Goal: Task Accomplishment & Management: Manage account settings

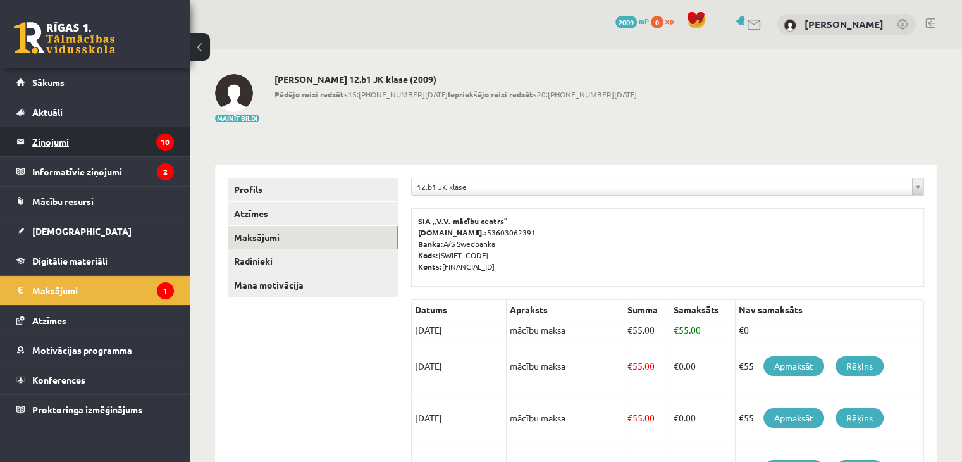
click at [104, 140] on legend "Ziņojumi 10" at bounding box center [103, 141] width 142 height 29
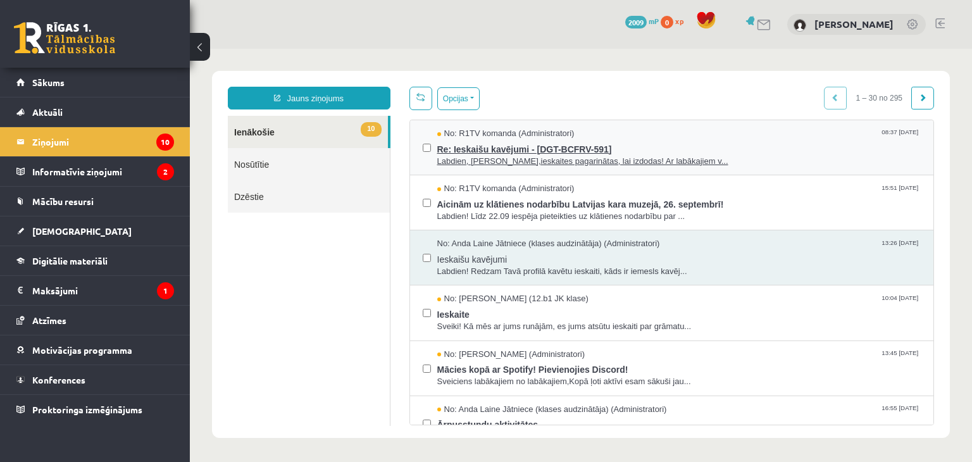
click at [616, 147] on span "Re: Ieskaišu kavējumi - [DGT-BCFRV-591]" at bounding box center [679, 148] width 484 height 16
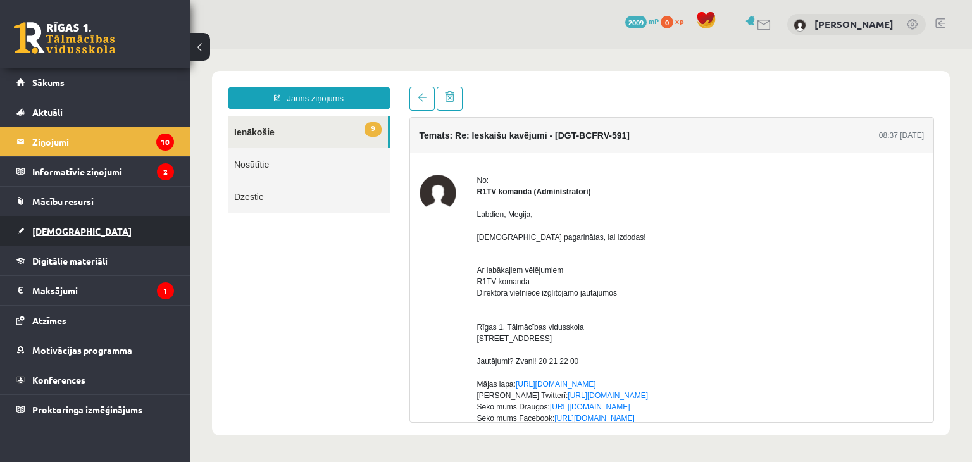
click at [82, 228] on link "[DEMOGRAPHIC_DATA]" at bounding box center [95, 230] width 158 height 29
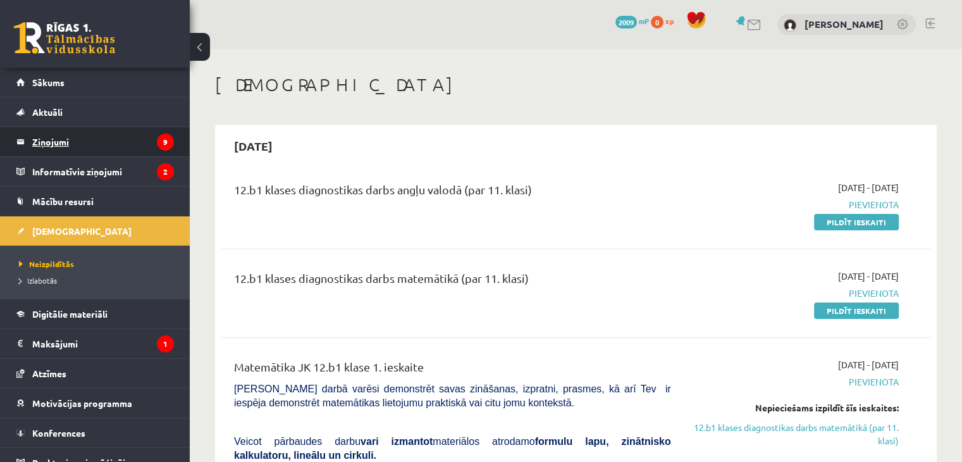
click at [70, 149] on legend "Ziņojumi 9" at bounding box center [103, 141] width 142 height 29
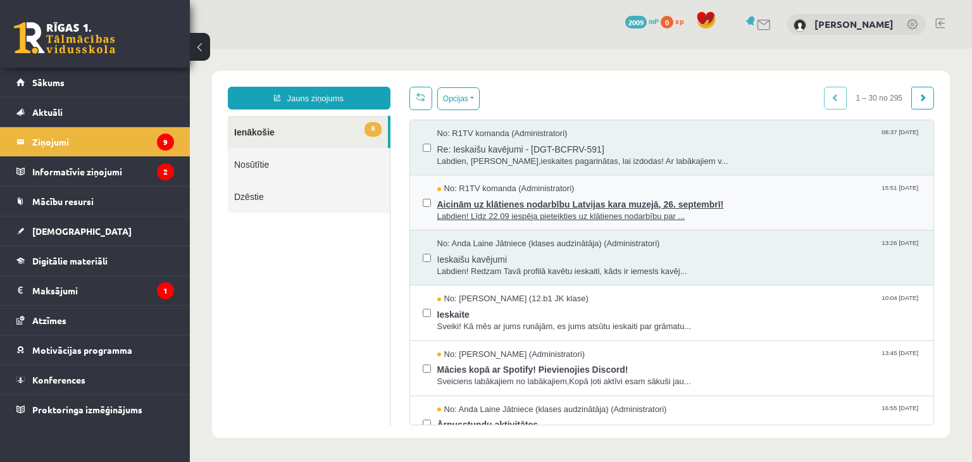
click at [498, 185] on span "No: R1TV komanda (Administratori)" at bounding box center [505, 189] width 137 height 12
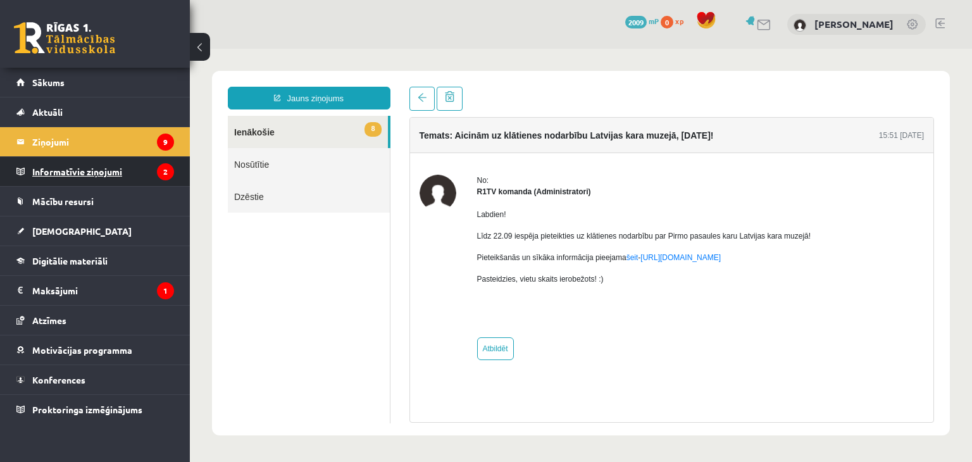
click at [131, 163] on legend "Informatīvie ziņojumi 2" at bounding box center [103, 171] width 142 height 29
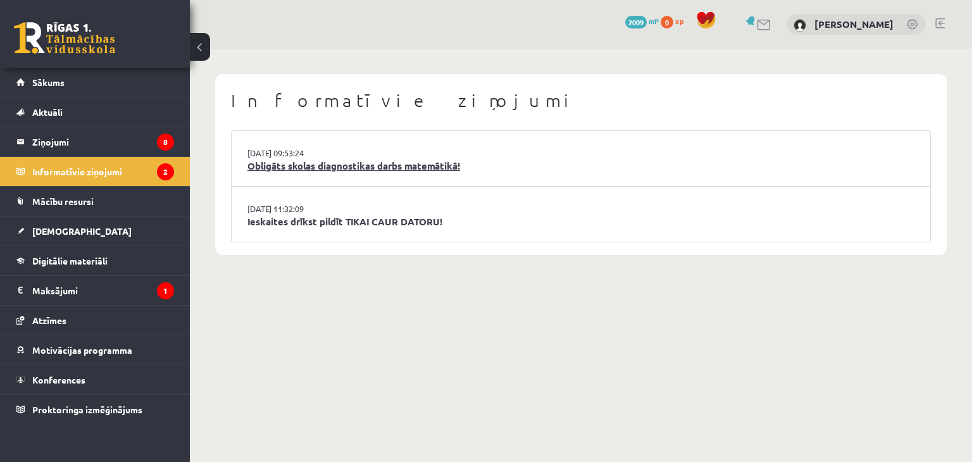
click at [364, 170] on link "Obligāts skolas diagnostikas darbs matemātikā!" at bounding box center [580, 166] width 667 height 15
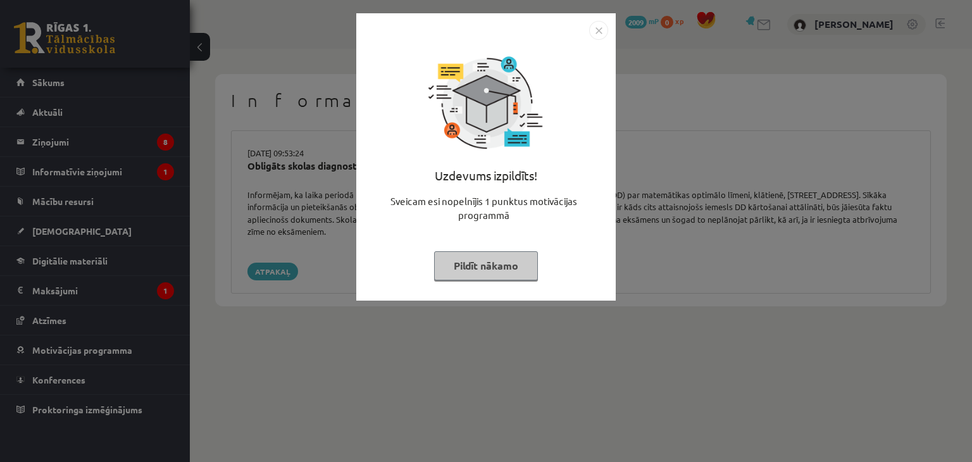
click at [509, 257] on button "Pildīt nākamo" at bounding box center [486, 265] width 104 height 29
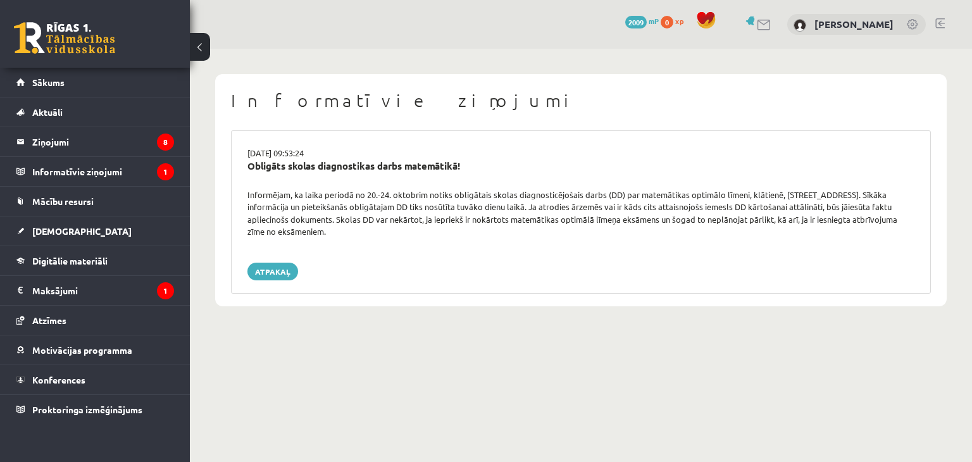
click at [498, 213] on div "Informējam, ka laika periodā no 20.-24. oktobrim notiks obligātais skolas diagn…" at bounding box center [581, 212] width 686 height 49
click at [153, 159] on legend "Informatīvie ziņojumi 1" at bounding box center [103, 171] width 142 height 29
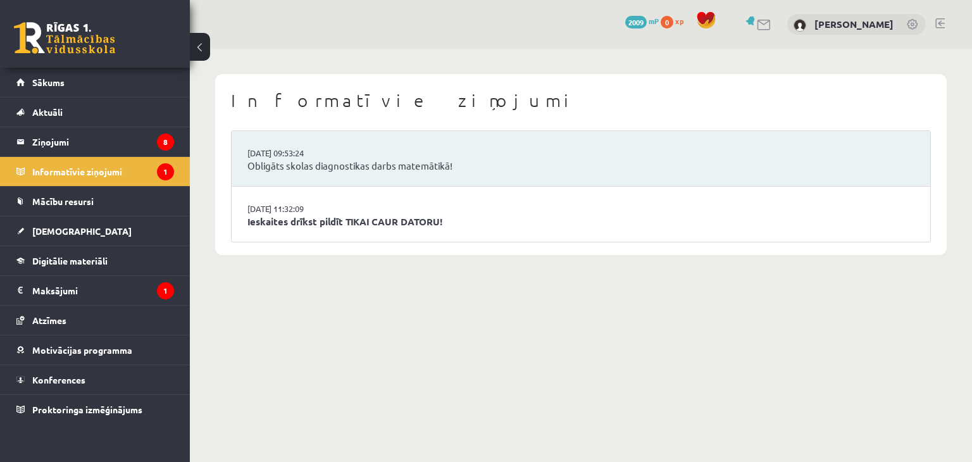
click at [316, 197] on li "15.09.2025 11:32:09 Ieskaites drīkst pildīt TIKAI CAUR DATORU!" at bounding box center [581, 214] width 698 height 55
click at [327, 206] on link "15.09.2025 11:32:09" at bounding box center [294, 208] width 95 height 13
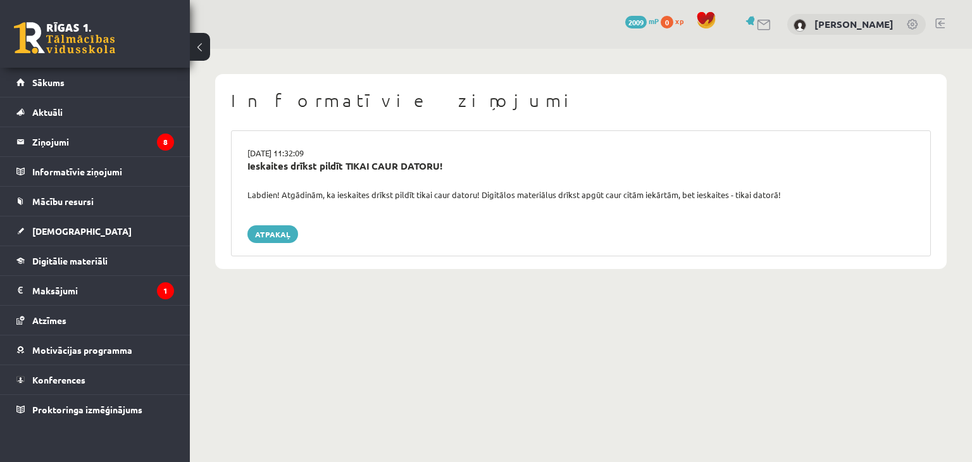
click at [278, 252] on div "[DATE] 11:32:09 Ieskaites drīkst pildīt TIKAI CAUR DATORU! Labdien! Atgādinām, …" at bounding box center [581, 193] width 700 height 126
click at [277, 236] on link "Atpakaļ" at bounding box center [272, 234] width 51 height 18
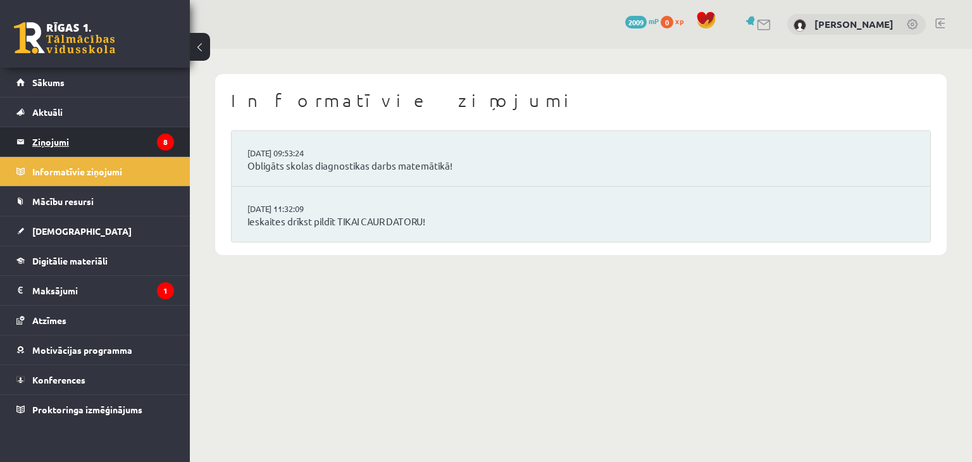
click at [142, 145] on legend "Ziņojumi 8" at bounding box center [103, 141] width 142 height 29
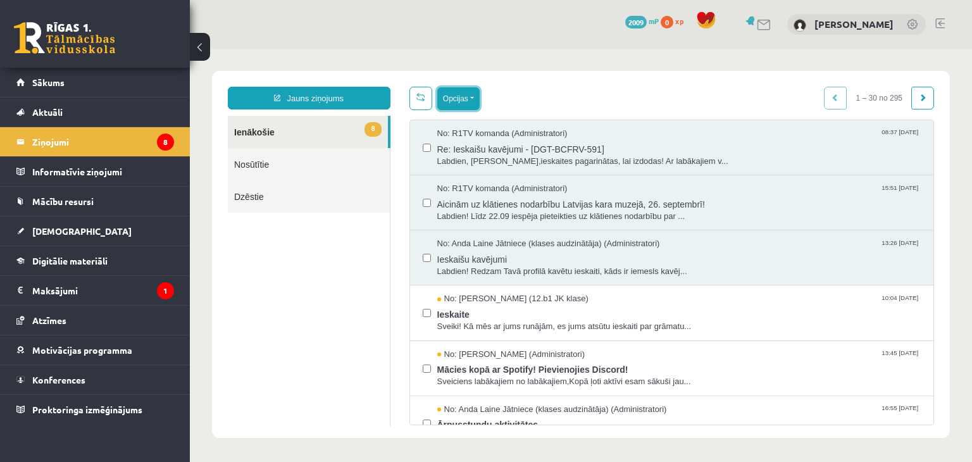
click at [450, 99] on button "Opcijas" at bounding box center [458, 98] width 42 height 23
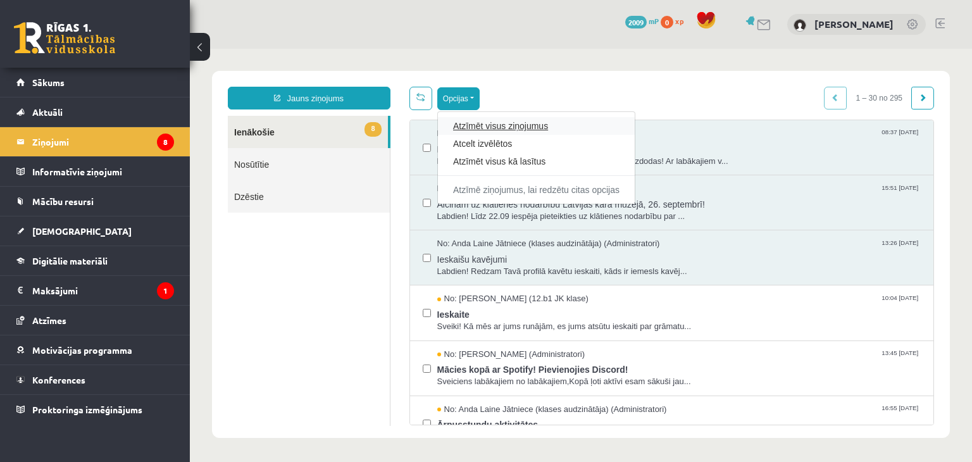
click at [478, 128] on link "Atzīmēt visus ziņojumus" at bounding box center [536, 126] width 166 height 13
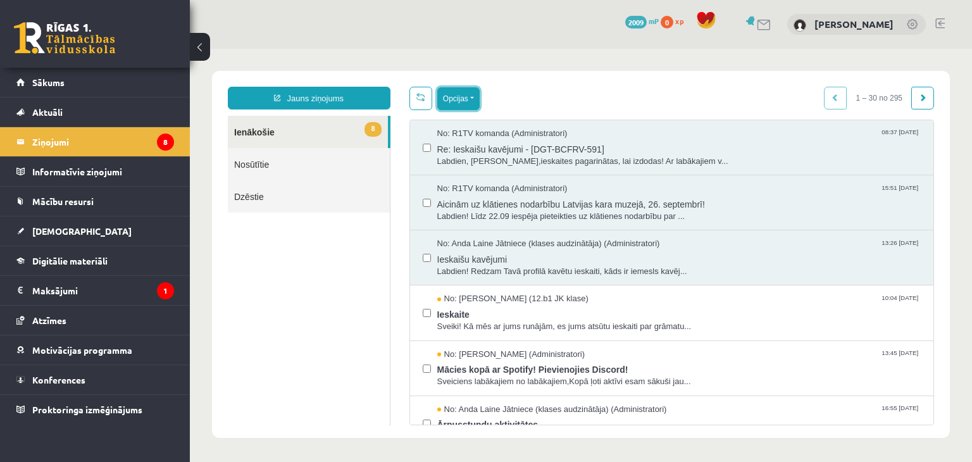
click at [455, 103] on button "Opcijas" at bounding box center [458, 98] width 42 height 23
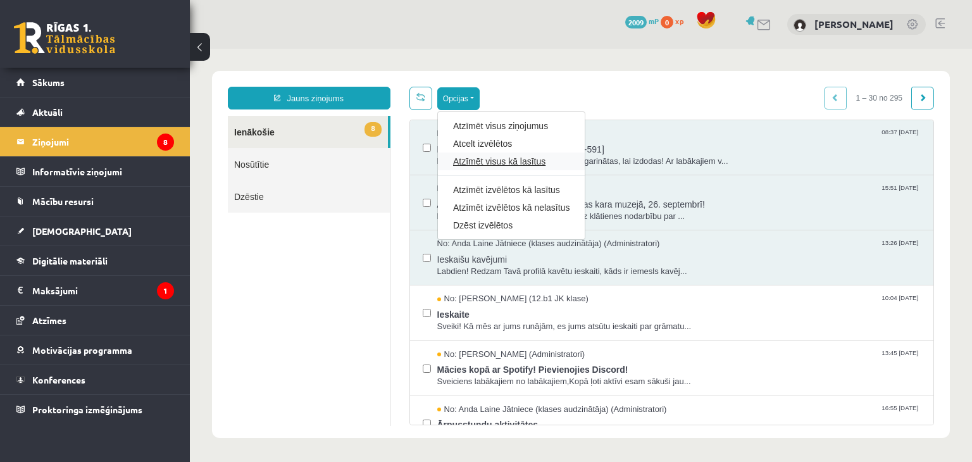
click at [479, 160] on link "Atzīmēt visus kā lasītus" at bounding box center [511, 161] width 116 height 13
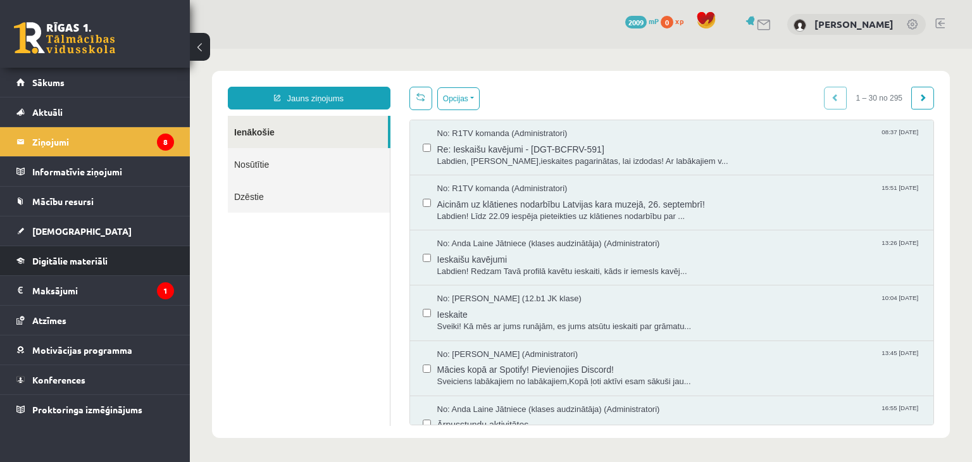
click at [117, 274] on li "Digitālie materiāli Programma Biežāk uzdotie jautājumi" at bounding box center [95, 260] width 190 height 30
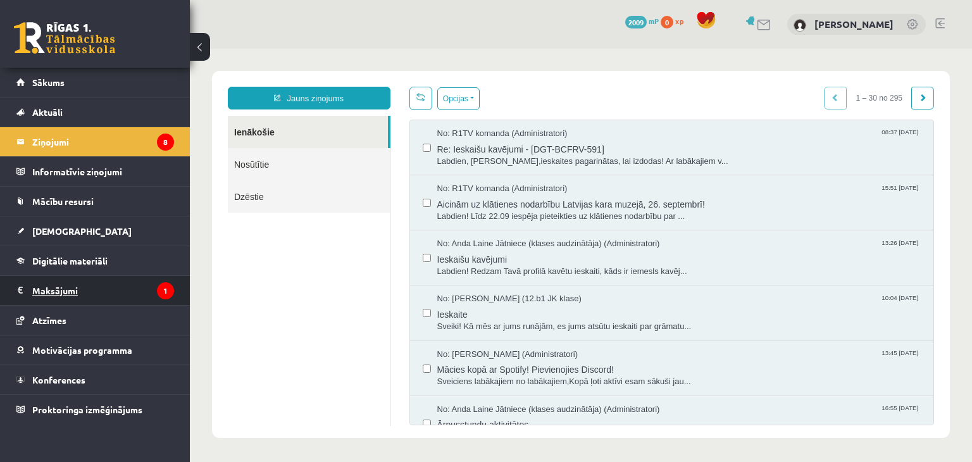
click at [120, 282] on legend "Maksājumi 1" at bounding box center [103, 290] width 142 height 29
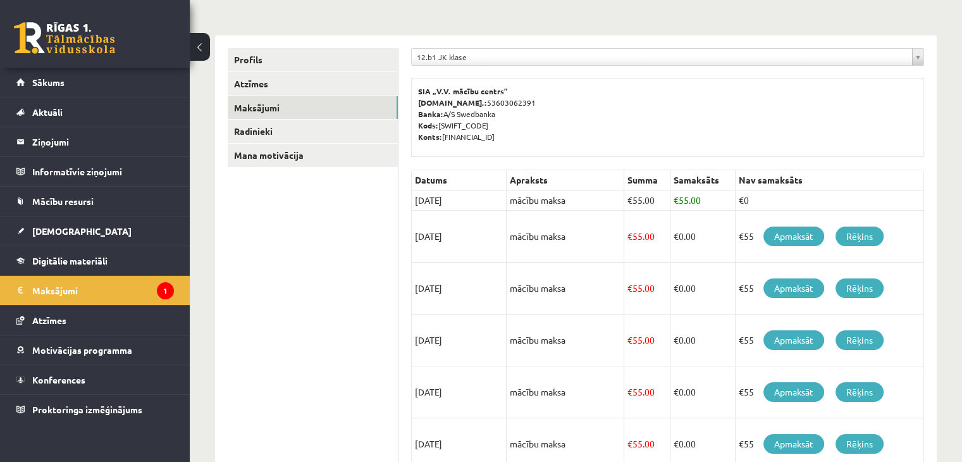
scroll to position [12, 0]
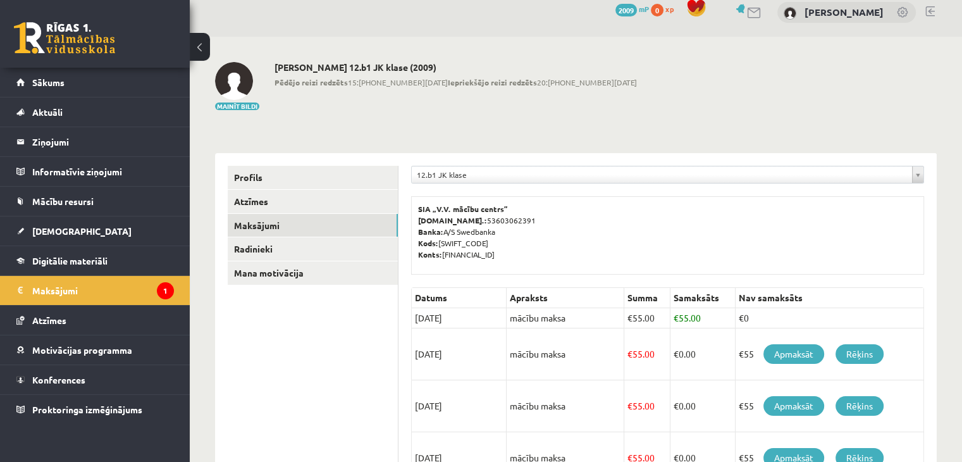
click at [97, 54] on div "0 Dāvanas 2009 mP 0 xp" at bounding box center [95, 34] width 190 height 68
click at [85, 40] on link at bounding box center [64, 38] width 101 height 32
